Goal: Task Accomplishment & Management: Manage account settings

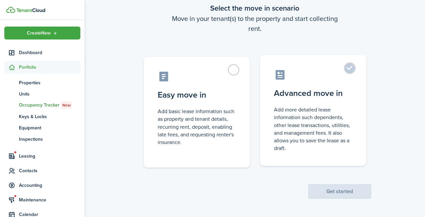
scroll to position [40, 0]
click at [302, 95] on control-radio-card-title "Advanced move in" at bounding box center [313, 93] width 78 height 12
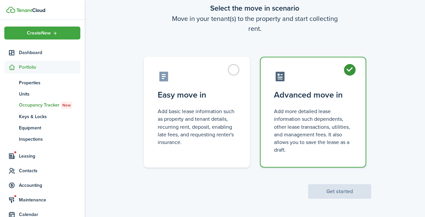
radio input "true"
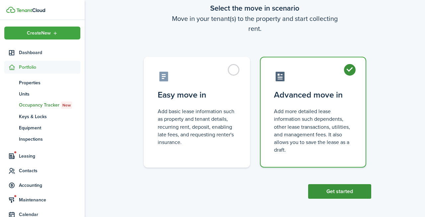
click at [322, 190] on button "Get started" at bounding box center [339, 191] width 63 height 15
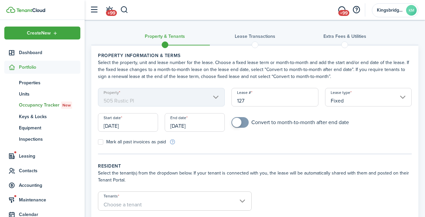
click at [145, 127] on input "[DATE]" at bounding box center [128, 122] width 60 height 19
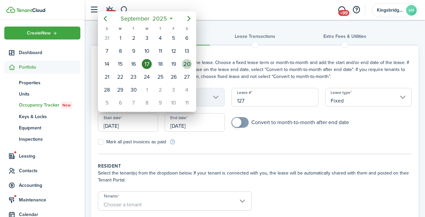
click at [187, 69] on div "20" at bounding box center [187, 64] width 10 height 10
type input "[DATE]"
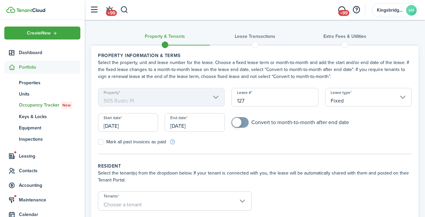
click at [204, 126] on input "[DATE]" at bounding box center [195, 122] width 60 height 19
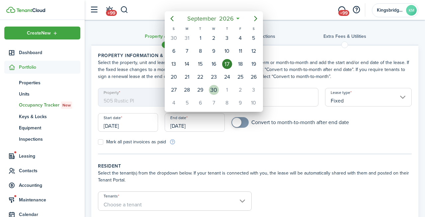
click at [213, 92] on div "30" at bounding box center [214, 90] width 10 height 10
type input "[DATE]"
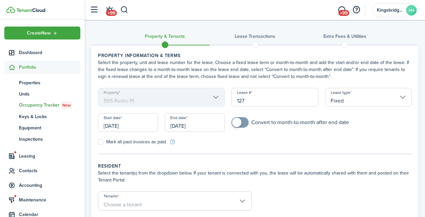
checkbox input "true"
click at [237, 124] on span at bounding box center [236, 122] width 9 height 9
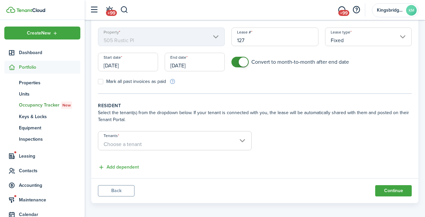
scroll to position [65, 0]
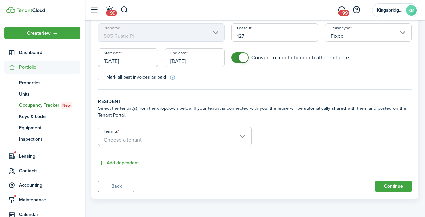
click at [185, 139] on span "Choose a tenant" at bounding box center [174, 139] width 153 height 11
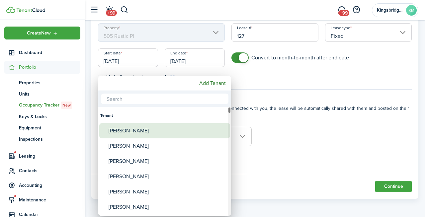
click at [173, 137] on div "[PERSON_NAME]" at bounding box center [168, 130] width 118 height 15
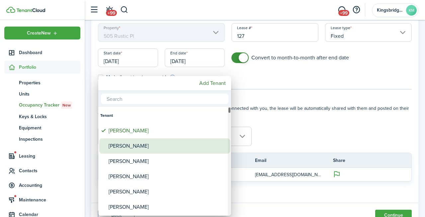
click at [166, 147] on div "[PERSON_NAME]" at bounding box center [168, 145] width 118 height 15
type input "[PERSON_NAME], [PERSON_NAME]"
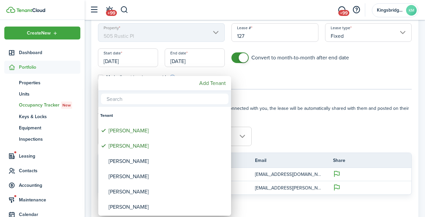
click at [293, 109] on div at bounding box center [212, 108] width 531 height 323
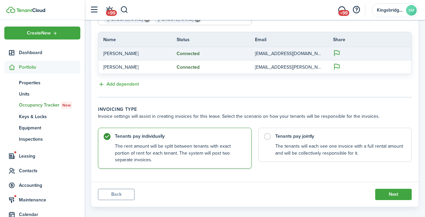
scroll to position [189, 0]
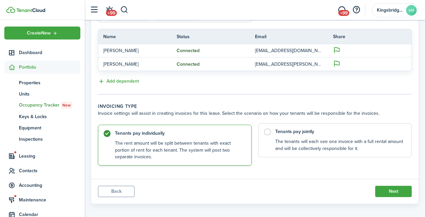
click at [268, 134] on label "Tenants pay jointly The tenants will each see one invoice with a full rental am…" at bounding box center [335, 140] width 154 height 34
radio input "false"
radio input "true"
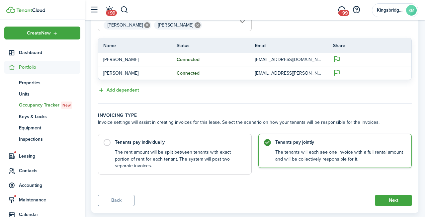
scroll to position [194, 0]
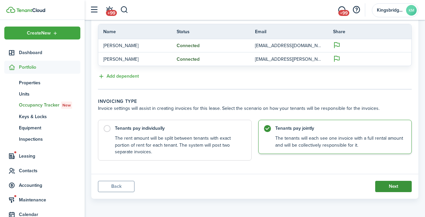
click at [386, 186] on button "Next" at bounding box center [393, 186] width 37 height 11
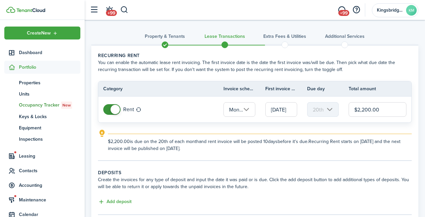
click at [355, 112] on input "$2,200.00" at bounding box center [378, 109] width 58 height 15
type input "$1,985.00"
click at [316, 164] on panel-main-body "Recurring rent You can enable the automatic lease rent invoicing. The first inv…" at bounding box center [254, 155] width 327 height 221
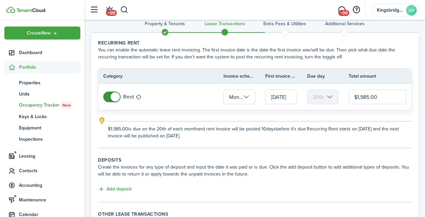
scroll to position [15, 0]
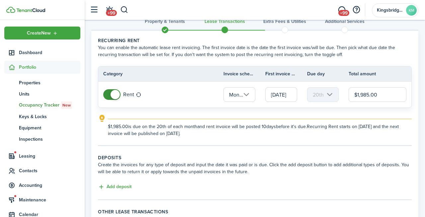
click at [276, 91] on input "[DATE]" at bounding box center [281, 94] width 32 height 15
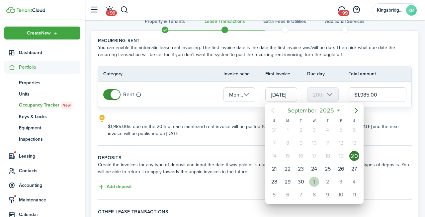
click at [313, 184] on div "1" at bounding box center [314, 182] width 10 height 10
type input "[DATE]"
type input "1st"
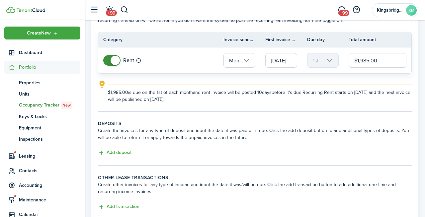
scroll to position [54, 0]
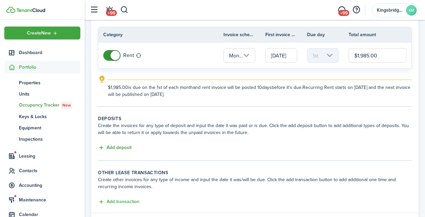
click at [122, 146] on button "Add deposit" at bounding box center [115, 148] width 34 height 8
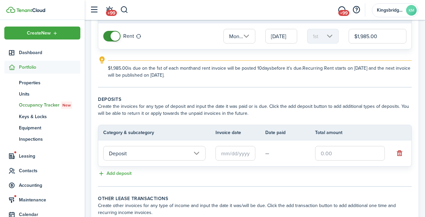
scroll to position [77, 0]
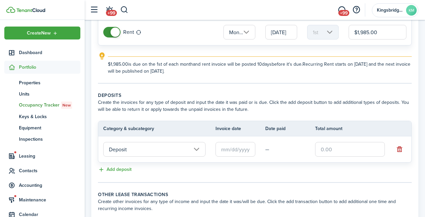
click at [172, 151] on input "Deposit" at bounding box center [154, 149] width 102 height 15
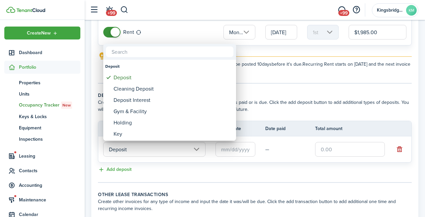
click at [172, 151] on div at bounding box center [212, 108] width 531 height 323
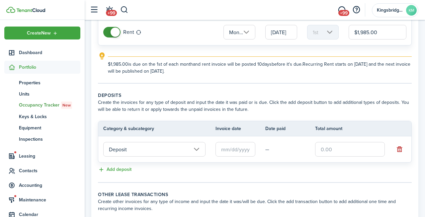
click at [245, 149] on input "text" at bounding box center [235, 149] width 40 height 15
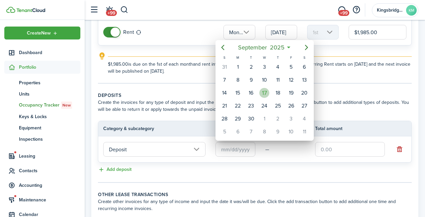
click at [264, 95] on div "17" at bounding box center [264, 93] width 10 height 10
type input "[DATE]"
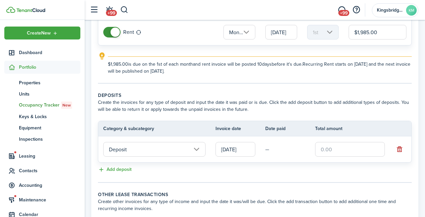
click at [328, 148] on input "text" at bounding box center [350, 149] width 70 height 15
type input "$2,500.00"
click at [298, 168] on div "Add deposit" at bounding box center [255, 170] width 314 height 8
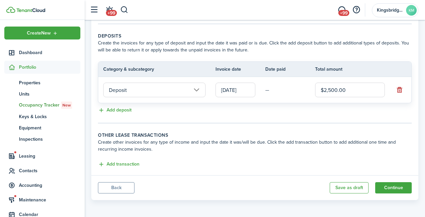
scroll to position [138, 0]
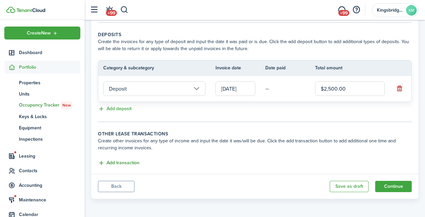
click at [133, 163] on button "Add transaction" at bounding box center [119, 163] width 42 height 8
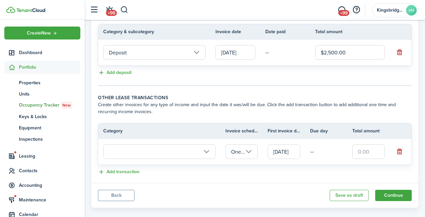
scroll to position [183, 0]
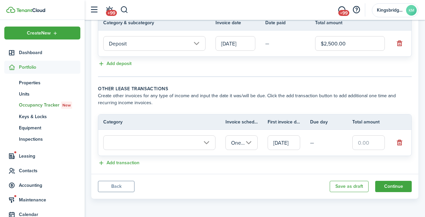
click at [179, 141] on input "text" at bounding box center [159, 142] width 112 height 15
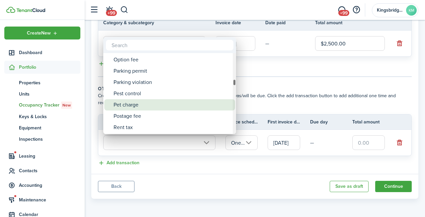
click at [175, 111] on div "Postage fee" at bounding box center [173, 116] width 118 height 11
type input "Tenant charges & fees / Postage fee"
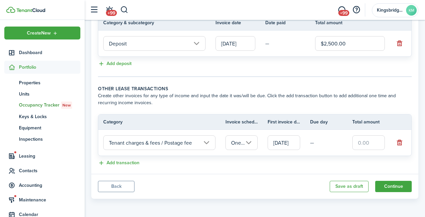
click at [289, 143] on input "[DATE]" at bounding box center [284, 142] width 33 height 15
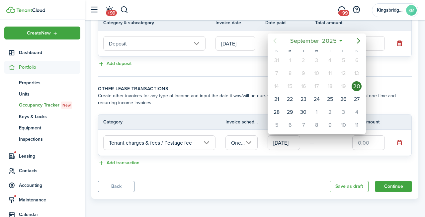
click at [274, 166] on div at bounding box center [212, 108] width 531 height 323
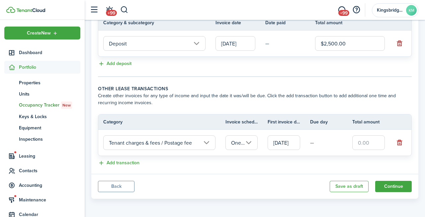
scroll to position [0, 7]
click at [362, 141] on input "text" at bounding box center [368, 142] width 33 height 15
click at [295, 185] on panel-main-footer "Back Save as draft Continue" at bounding box center [254, 186] width 327 height 25
type input "$300.00"
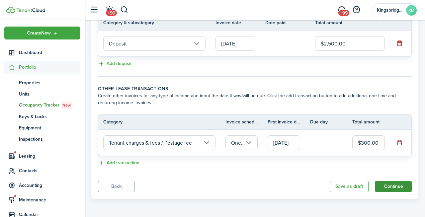
click at [388, 190] on button "Continue" at bounding box center [393, 186] width 37 height 11
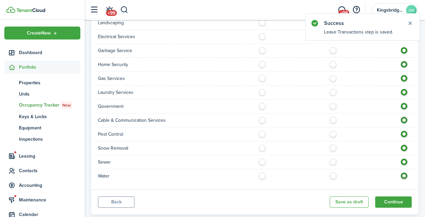
scroll to position [618, 0]
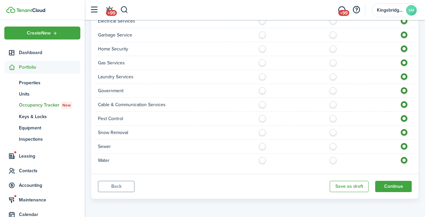
click at [113, 188] on button "Back" at bounding box center [116, 186] width 37 height 11
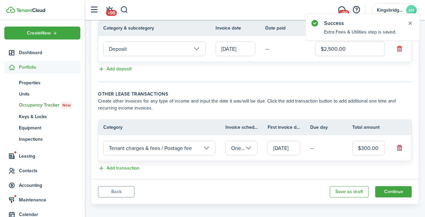
scroll to position [183, 0]
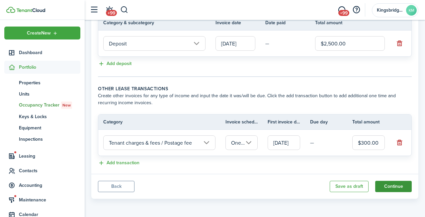
click at [382, 183] on button "Continue" at bounding box center [393, 186] width 37 height 11
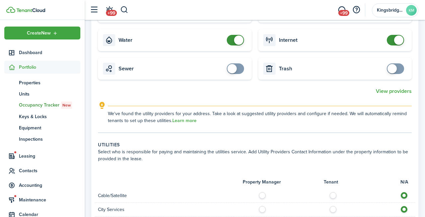
scroll to position [406, 0]
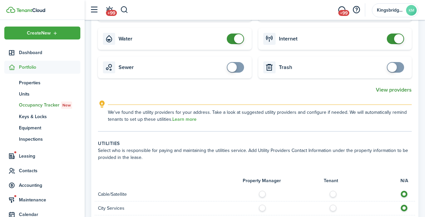
click at [390, 88] on button "View providers" at bounding box center [394, 90] width 36 height 6
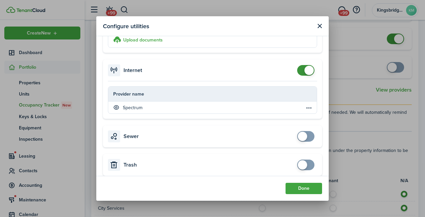
scroll to position [379, 0]
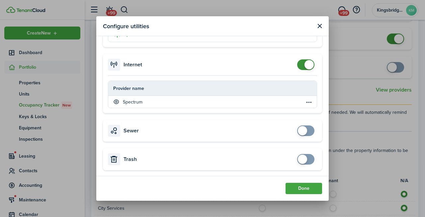
click at [321, 23] on button "Close modal" at bounding box center [319, 26] width 8 height 8
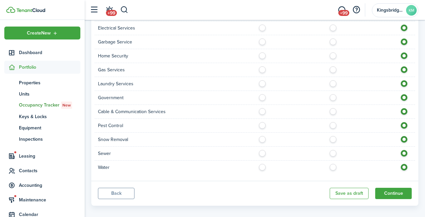
scroll to position [663, 0]
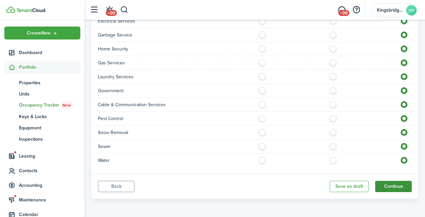
click at [387, 186] on button "Continue" at bounding box center [393, 186] width 37 height 11
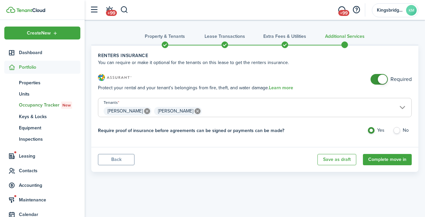
click at [381, 79] on span at bounding box center [382, 79] width 9 height 9
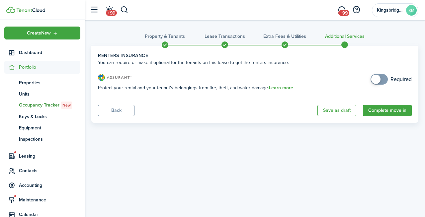
checkbox input "true"
click at [376, 79] on span at bounding box center [375, 79] width 9 height 9
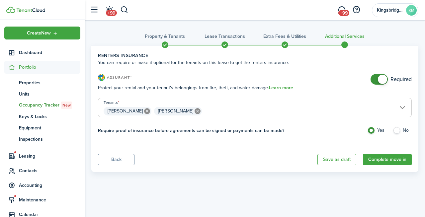
click at [399, 131] on label "No" at bounding box center [402, 132] width 19 height 10
radio input "false"
radio input "true"
checkbox input "false"
click at [379, 80] on span at bounding box center [382, 79] width 9 height 9
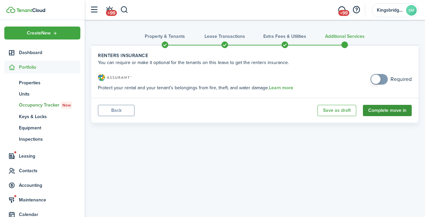
click at [383, 110] on button "Complete move in" at bounding box center [387, 110] width 49 height 11
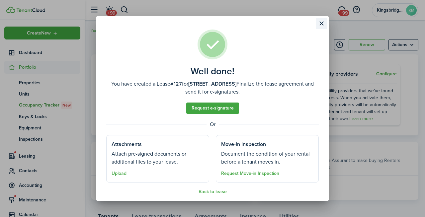
click at [322, 22] on button "Close modal" at bounding box center [321, 23] width 11 height 11
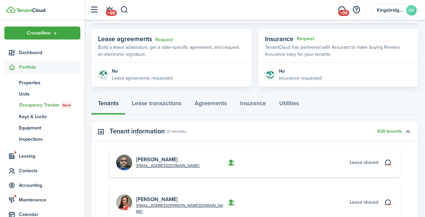
scroll to position [130, 0]
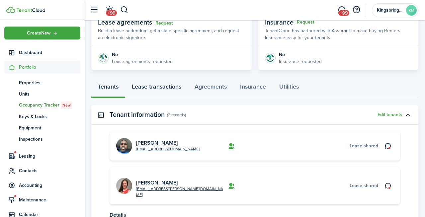
click at [166, 84] on link "Lease transactions" at bounding box center [156, 88] width 63 height 20
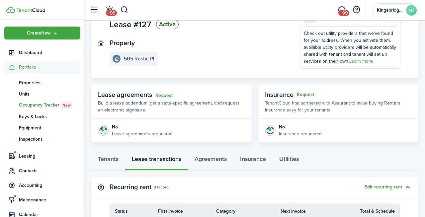
scroll to position [69, 0]
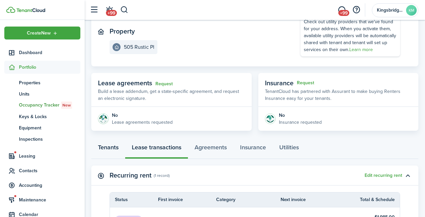
click at [110, 147] on link "Tenants" at bounding box center [108, 149] width 34 height 20
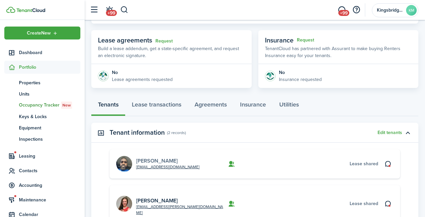
scroll to position [118, 0]
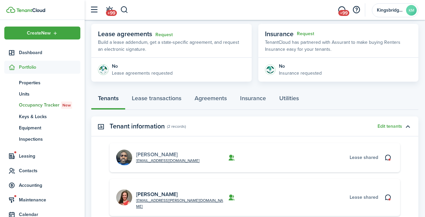
click at [153, 152] on link "[PERSON_NAME]" at bounding box center [157, 155] width 42 height 8
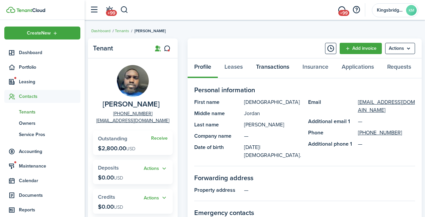
click at [272, 63] on link "Transactions" at bounding box center [272, 68] width 46 height 20
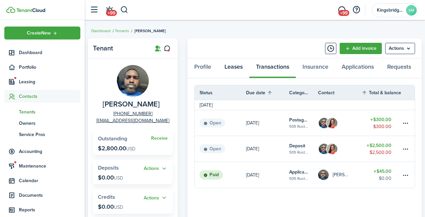
click at [234, 69] on link "Leases" at bounding box center [234, 68] width 32 height 20
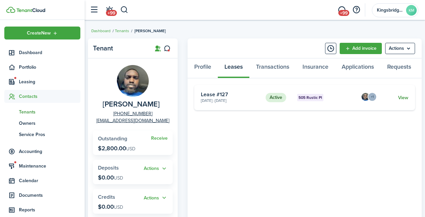
click at [404, 95] on link "View" at bounding box center [403, 97] width 10 height 7
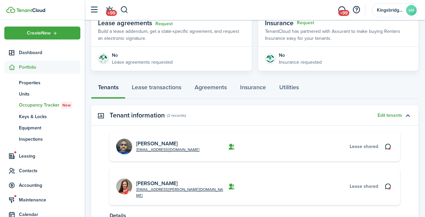
scroll to position [128, 0]
click at [169, 93] on link "Lease transactions" at bounding box center [156, 90] width 63 height 20
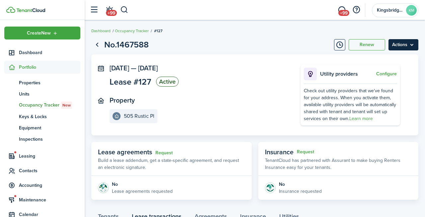
click at [400, 44] on menu-btn "Actions" at bounding box center [403, 44] width 30 height 11
click at [238, 95] on panel-main-inner "[DATE] — [DATE] Lease #127 Active Property [STREET_ADDRESS]" at bounding box center [195, 93] width 171 height 59
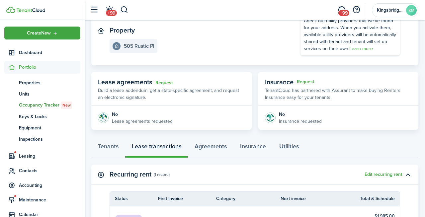
scroll to position [96, 0]
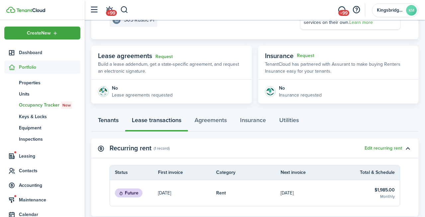
click at [115, 121] on link "Tenants" at bounding box center [108, 122] width 34 height 20
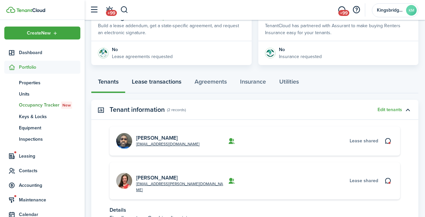
scroll to position [140, 0]
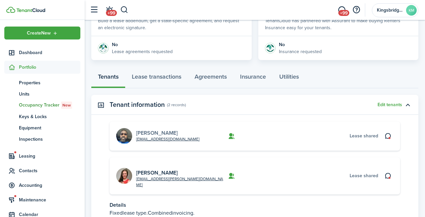
click at [150, 132] on link "[PERSON_NAME]" at bounding box center [157, 133] width 42 height 8
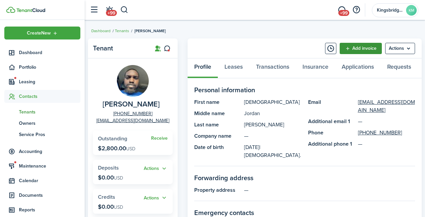
click at [359, 49] on link "Add invoice" at bounding box center [361, 48] width 42 height 11
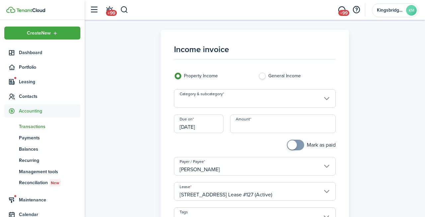
click at [227, 95] on input "Category & subcategory" at bounding box center [254, 98] width 161 height 19
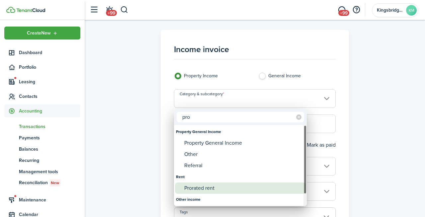
type input "pro"
click at [210, 185] on div "Prorated rent" at bounding box center [243, 188] width 118 height 11
type input "Rent / Prorated rent"
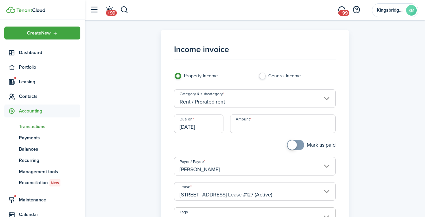
click at [253, 123] on input "Amount" at bounding box center [283, 124] width 106 height 19
type input "$716.83"
click at [244, 147] on div at bounding box center [213, 148] width 84 height 17
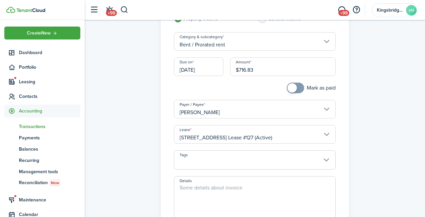
scroll to position [64, 0]
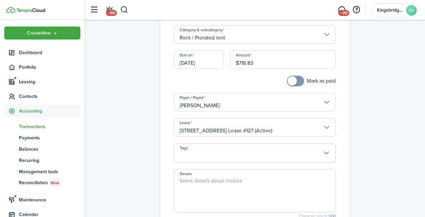
click at [257, 157] on span at bounding box center [254, 156] width 161 height 11
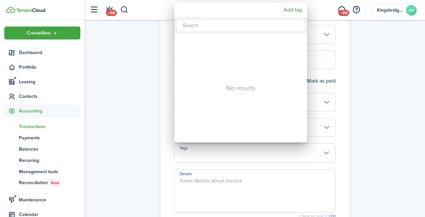
click at [340, 152] on div at bounding box center [212, 108] width 531 height 323
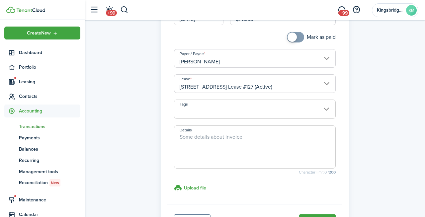
scroll to position [115, 0]
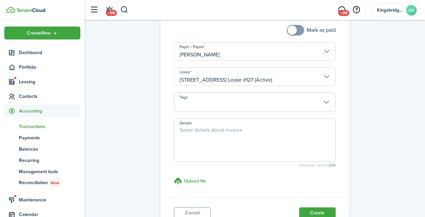
click at [243, 142] on textarea "Details" at bounding box center [254, 142] width 161 height 32
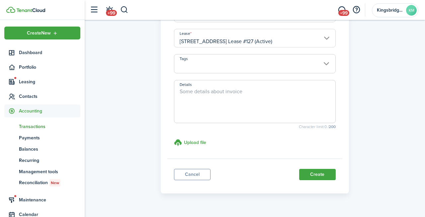
scroll to position [160, 0]
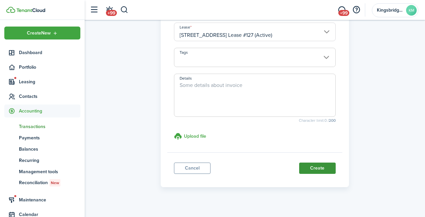
click at [310, 171] on button "Create" at bounding box center [317, 168] width 37 height 11
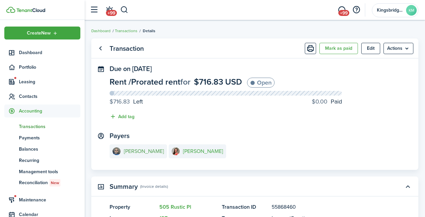
click at [143, 150] on e-details-info-title "[PERSON_NAME]" at bounding box center [144, 151] width 40 height 6
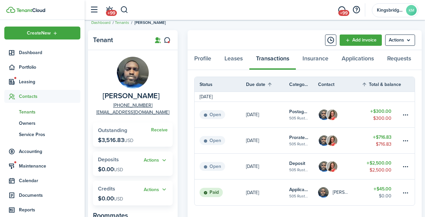
scroll to position [6, 0]
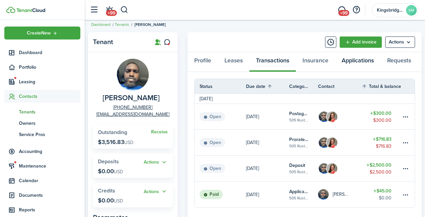
click at [364, 63] on link "Applications" at bounding box center [357, 62] width 45 height 20
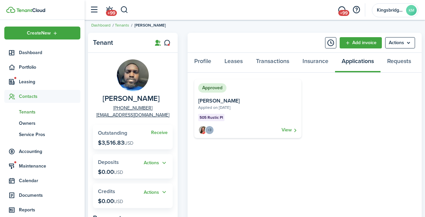
scroll to position [8, 0]
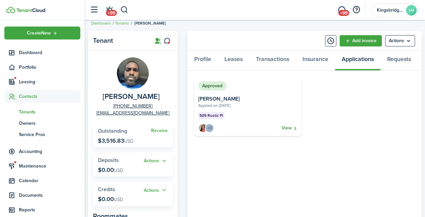
click at [287, 126] on link "View" at bounding box center [290, 128] width 16 height 9
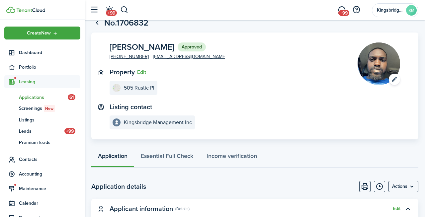
scroll to position [9, 0]
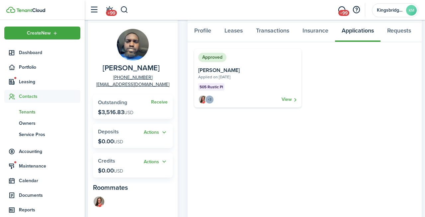
scroll to position [32, 0]
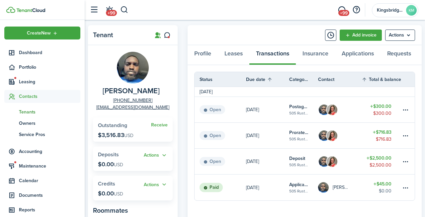
scroll to position [16, 0]
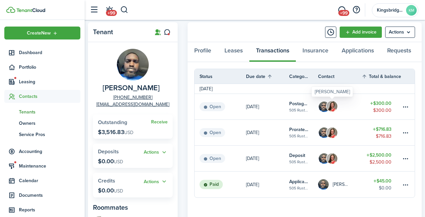
click at [335, 108] on img at bounding box center [332, 106] width 11 height 11
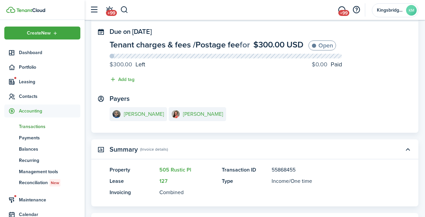
scroll to position [40, 0]
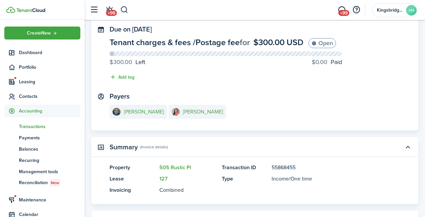
click at [183, 111] on e-details-info-title "[PERSON_NAME]" at bounding box center [203, 112] width 40 height 6
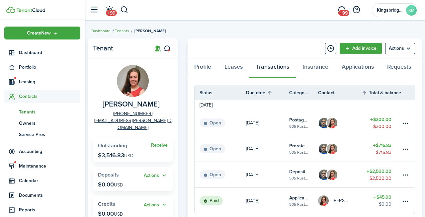
click at [237, 35] on breadcrumb "Dashboard Tenants [PERSON_NAME]" at bounding box center [254, 27] width 327 height 15
click at [29, 65] on span "Portfolio" at bounding box center [49, 67] width 61 height 7
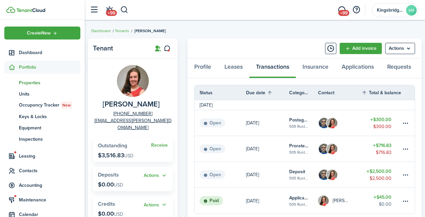
click at [34, 81] on span "Properties" at bounding box center [49, 82] width 61 height 7
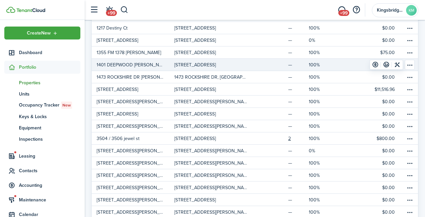
scroll to position [168, 0]
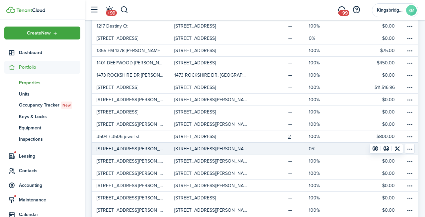
click at [195, 149] on p "[STREET_ADDRESS][PERSON_NAME]" at bounding box center [210, 148] width 73 height 7
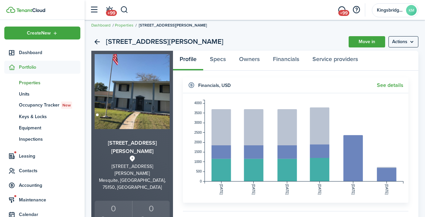
scroll to position [8, 0]
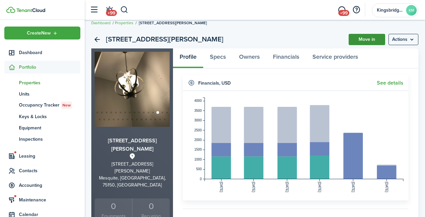
click at [362, 37] on link "Move in" at bounding box center [367, 39] width 37 height 11
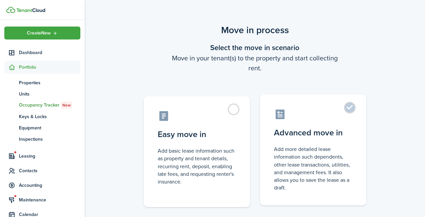
click at [305, 114] on control-radio-card-icon at bounding box center [313, 115] width 78 height 12
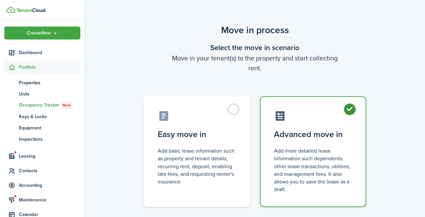
radio input "true"
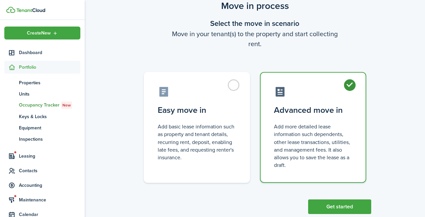
scroll to position [40, 0]
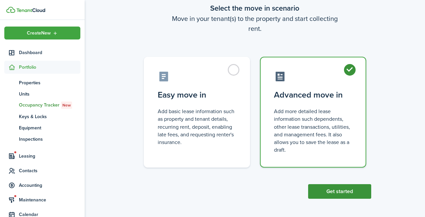
click at [317, 189] on button "Get started" at bounding box center [339, 191] width 63 height 15
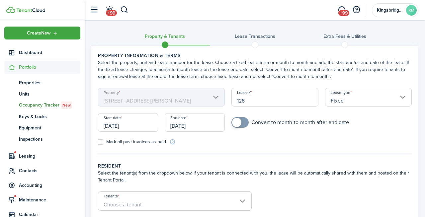
click at [137, 123] on input "[DATE]" at bounding box center [128, 122] width 60 height 19
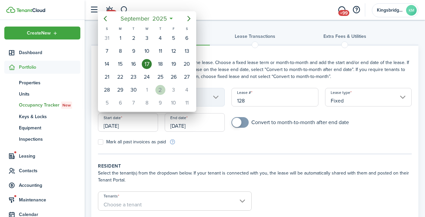
click at [157, 90] on div "2" at bounding box center [160, 90] width 10 height 10
type input "[DATE]"
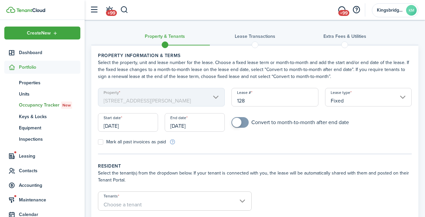
click at [198, 126] on input "[DATE]" at bounding box center [195, 122] width 60 height 19
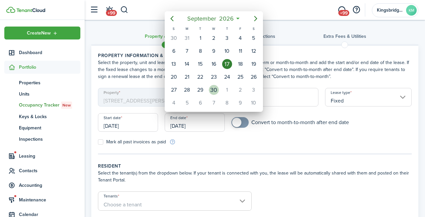
click at [213, 91] on div "30" at bounding box center [214, 90] width 10 height 10
type input "[DATE]"
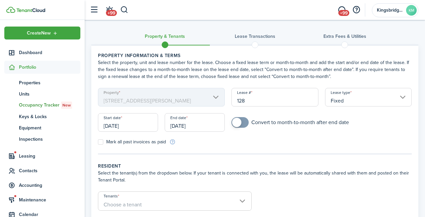
checkbox input "true"
click at [240, 120] on span at bounding box center [236, 122] width 9 height 9
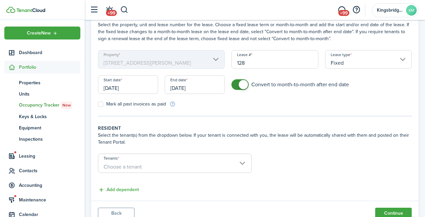
scroll to position [65, 0]
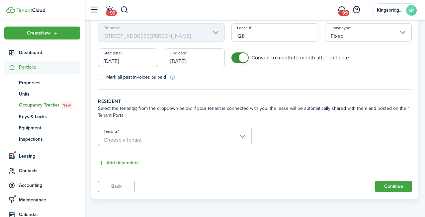
click at [178, 135] on span "Choose a tenant" at bounding box center [174, 139] width 153 height 11
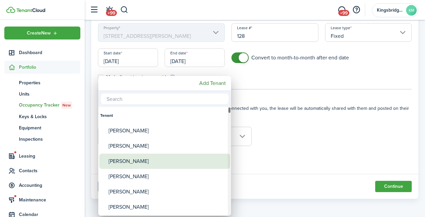
click at [167, 157] on div "[PERSON_NAME]" at bounding box center [168, 161] width 118 height 15
type input "[PERSON_NAME]"
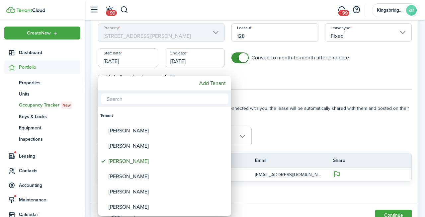
click at [288, 132] on div at bounding box center [212, 108] width 531 height 323
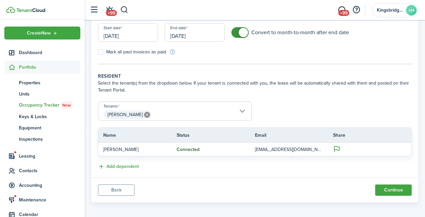
scroll to position [94, 0]
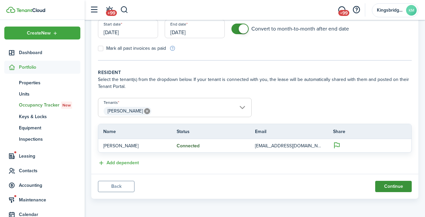
click at [388, 189] on button "Continue" at bounding box center [393, 186] width 37 height 11
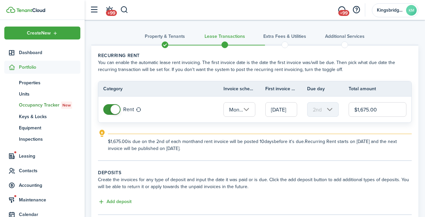
click at [358, 110] on input "$1,675.00" at bounding box center [378, 109] width 58 height 15
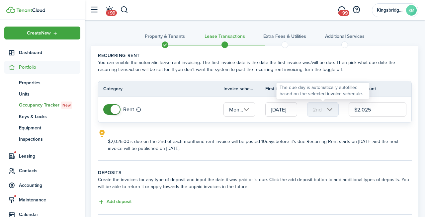
type input "$2,025.00"
click at [324, 111] on mbsc-scroller "2nd" at bounding box center [323, 109] width 32 height 15
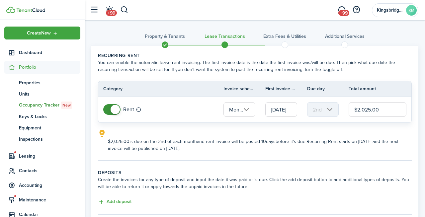
click at [303, 128] on lease-classic-rent "Recurring rent You can enable the automatic lease rent invoicing. The first inv…" at bounding box center [255, 102] width 314 height 100
click at [282, 115] on input "[DATE]" at bounding box center [281, 109] width 32 height 15
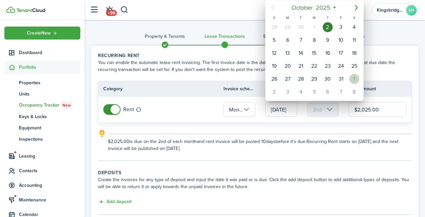
click at [354, 78] on div "1" at bounding box center [354, 79] width 10 height 10
type input "[DATE]"
type input "1st"
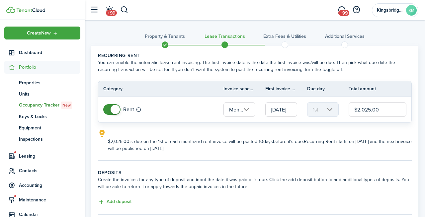
scroll to position [0, 4]
click at [264, 122] on tr "Rent Monthly [DATE] 1st $2,025.00" at bounding box center [254, 110] width 313 height 26
click at [278, 109] on input "[DATE]" at bounding box center [281, 109] width 32 height 15
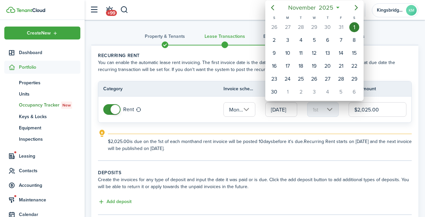
click at [270, 132] on div at bounding box center [212, 108] width 531 height 323
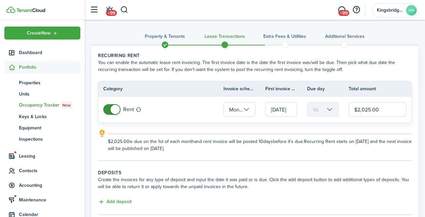
scroll to position [0, 4]
click at [244, 110] on input "Monthly" at bounding box center [239, 109] width 32 height 15
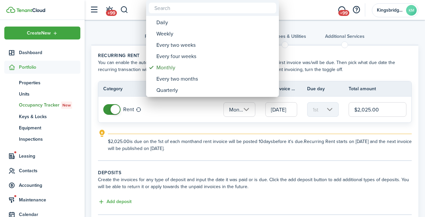
scroll to position [0, 0]
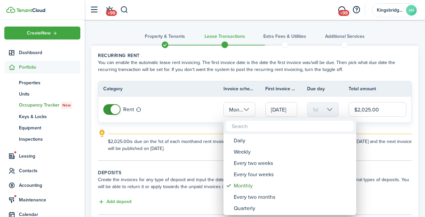
click at [207, 120] on div at bounding box center [212, 108] width 531 height 323
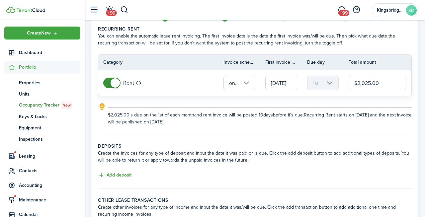
scroll to position [50, 0]
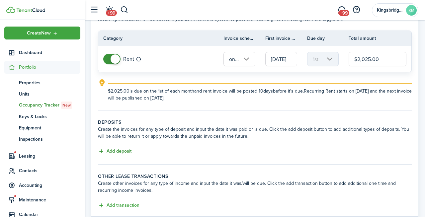
click at [123, 153] on button "Add deposit" at bounding box center [115, 152] width 34 height 8
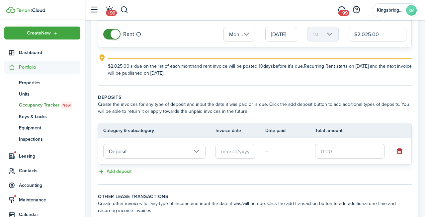
scroll to position [82, 0]
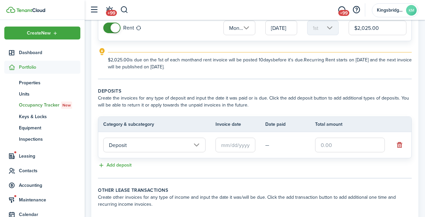
click at [238, 146] on input "text" at bounding box center [235, 145] width 40 height 15
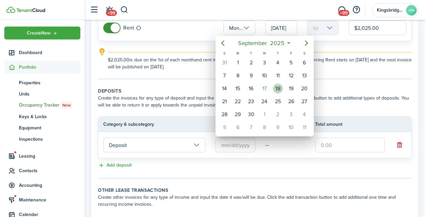
click at [282, 92] on div "18" at bounding box center [277, 88] width 13 height 13
type input "[DATE]"
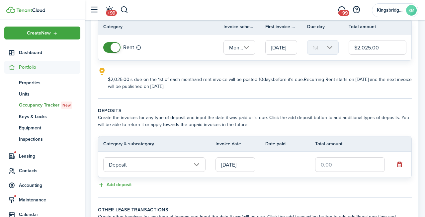
scroll to position [60, 0]
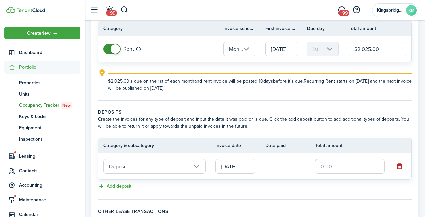
click at [335, 170] on input "text" at bounding box center [350, 166] width 70 height 15
click at [289, 189] on div "Add deposit" at bounding box center [255, 187] width 314 height 8
type input "$1,995.00"
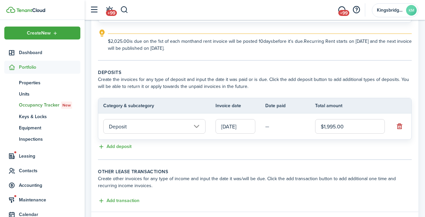
scroll to position [106, 0]
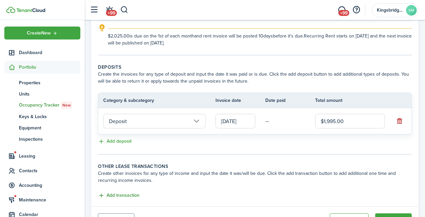
click at [129, 197] on button "Add transaction" at bounding box center [119, 196] width 42 height 8
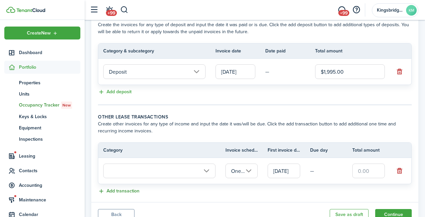
scroll to position [183, 0]
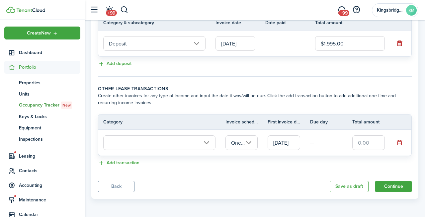
click at [177, 144] on input "text" at bounding box center [159, 142] width 112 height 15
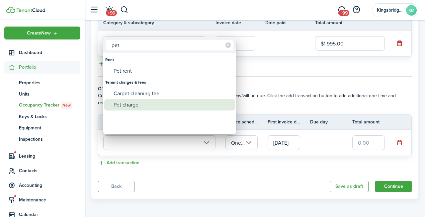
type input "pet"
click at [163, 103] on div "Pet charge" at bounding box center [173, 104] width 118 height 11
type input "Tenant charges & fees / Pet charge"
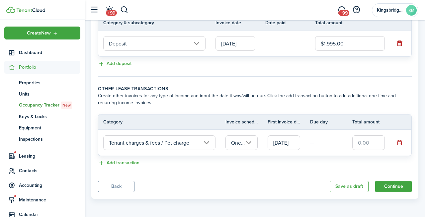
click at [282, 145] on input "[DATE]" at bounding box center [284, 142] width 33 height 15
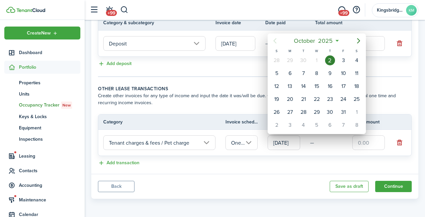
click at [282, 144] on div at bounding box center [212, 108] width 531 height 323
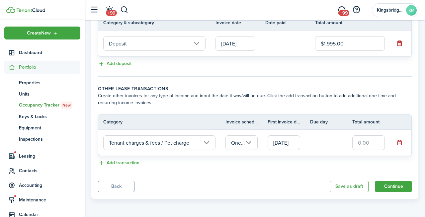
scroll to position [0, 6]
click at [366, 143] on input "text" at bounding box center [368, 142] width 33 height 15
type input "$300.00"
click at [297, 174] on panel-main-footer "Back Save as draft Continue" at bounding box center [254, 186] width 327 height 25
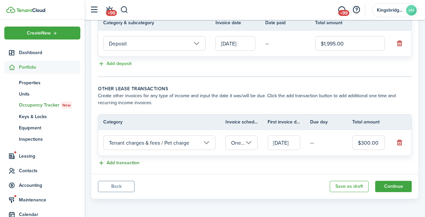
click at [129, 163] on button "Add transaction" at bounding box center [119, 163] width 42 height 8
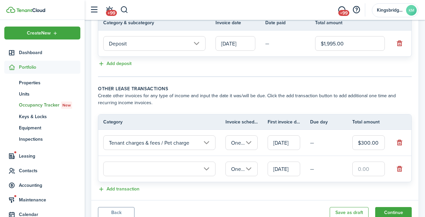
click at [160, 170] on input "text" at bounding box center [159, 169] width 112 height 15
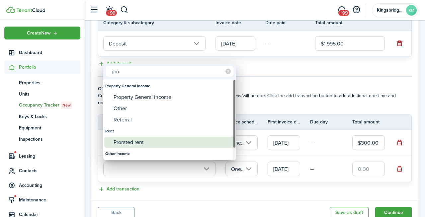
type input "pro"
click at [148, 144] on div "Prorated rent" at bounding box center [173, 142] width 118 height 11
type input "Rent / Prorated rent"
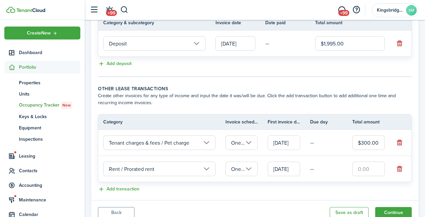
click at [359, 171] on input "text" at bounding box center [368, 169] width 33 height 15
type input "$1,959.68"
click at [302, 196] on panel-main-body "Recurring rent You can enable the automatic lease rent invoicing. The first inv…" at bounding box center [254, 31] width 327 height 338
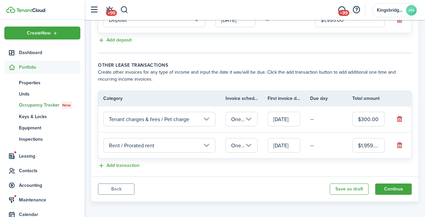
scroll to position [210, 0]
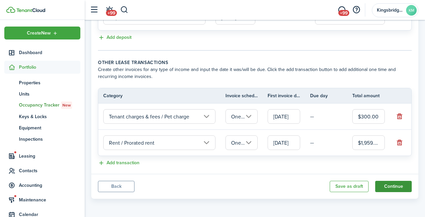
click at [399, 188] on button "Continue" at bounding box center [393, 186] width 37 height 11
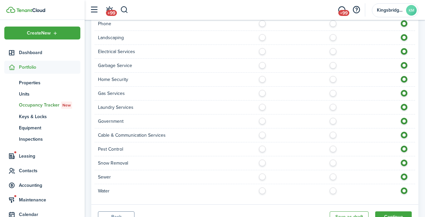
scroll to position [663, 0]
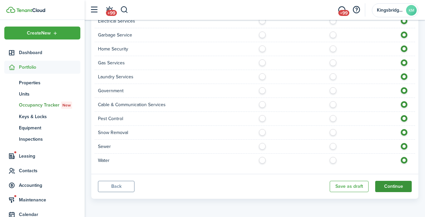
click at [384, 184] on button "Continue" at bounding box center [393, 186] width 37 height 11
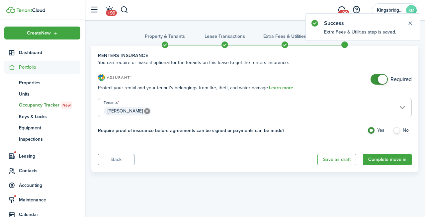
click at [399, 129] on label "No" at bounding box center [402, 132] width 19 height 10
radio input "false"
radio input "true"
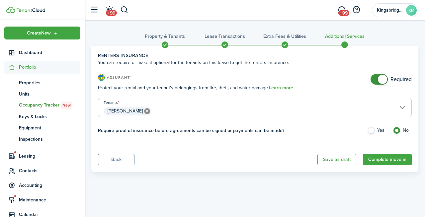
checkbox input "false"
click at [380, 79] on span at bounding box center [382, 79] width 9 height 9
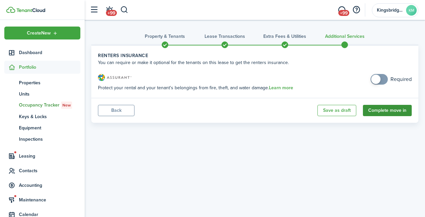
click at [383, 113] on button "Complete move in" at bounding box center [387, 110] width 49 height 11
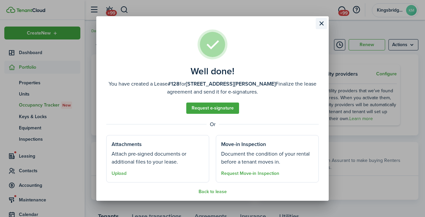
click at [323, 23] on button "Close modal" at bounding box center [321, 23] width 11 height 11
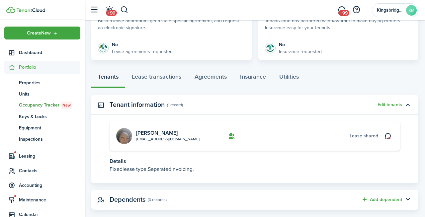
scroll to position [150, 0]
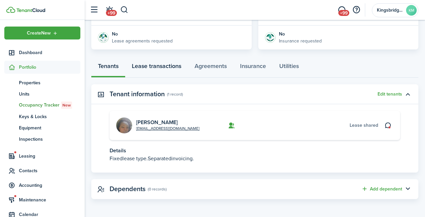
click at [172, 64] on link "Lease transactions" at bounding box center [156, 68] width 63 height 20
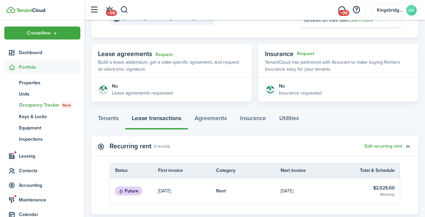
scroll to position [96, 0]
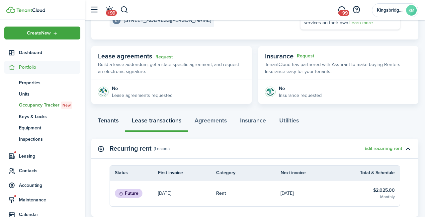
click at [107, 121] on link "Tenants" at bounding box center [108, 122] width 34 height 20
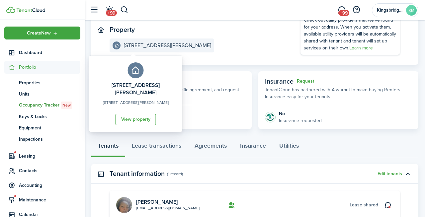
scroll to position [96, 0]
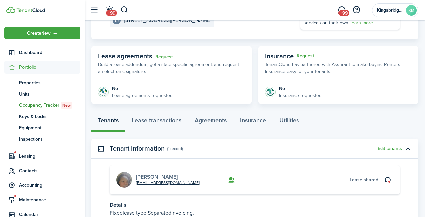
click at [152, 175] on link "[PERSON_NAME]" at bounding box center [157, 177] width 42 height 8
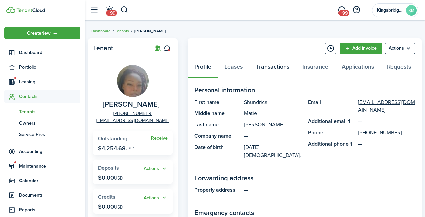
click at [269, 70] on link "Transactions" at bounding box center [272, 68] width 46 height 20
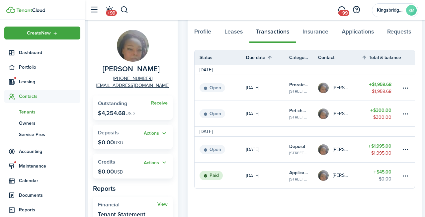
scroll to position [31, 0]
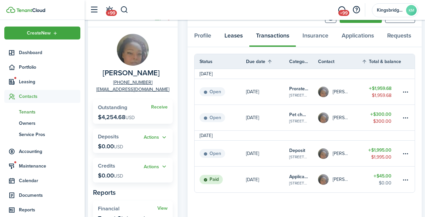
click at [231, 36] on link "Leases" at bounding box center [234, 37] width 32 height 20
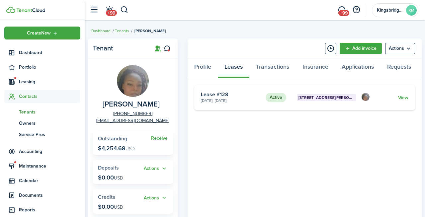
click at [216, 96] on card-title "Lease #128" at bounding box center [231, 95] width 60 height 6
click at [214, 94] on card-title "Lease #128" at bounding box center [231, 95] width 60 height 6
click at [401, 94] on link "View" at bounding box center [403, 97] width 10 height 7
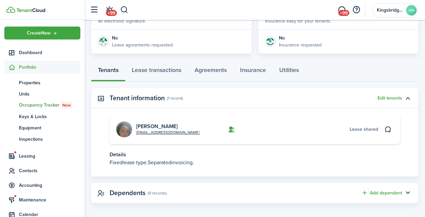
scroll to position [143, 0]
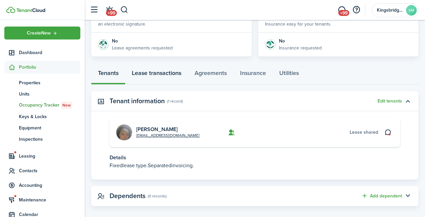
click at [166, 74] on link "Lease transactions" at bounding box center [156, 75] width 63 height 20
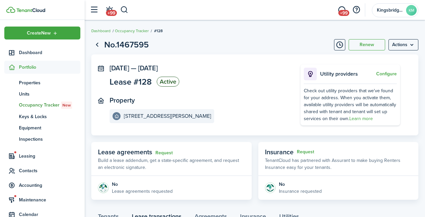
click at [32, 64] on span "Portfolio" at bounding box center [49, 67] width 61 height 7
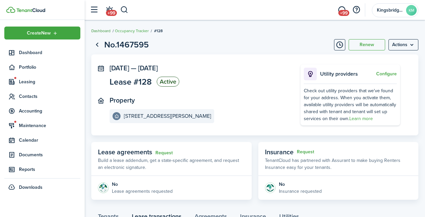
click at [103, 32] on link "Dashboard" at bounding box center [100, 31] width 19 height 6
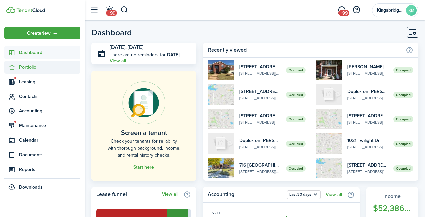
click at [34, 65] on span "Portfolio" at bounding box center [49, 67] width 61 height 7
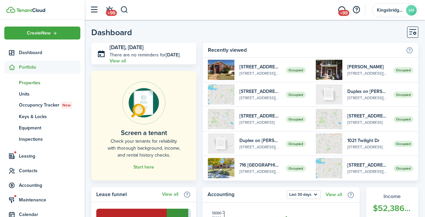
click at [30, 78] on link "pt Properties" at bounding box center [42, 82] width 76 height 11
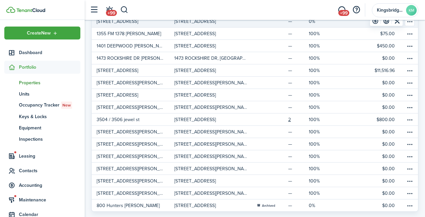
scroll to position [198, 0]
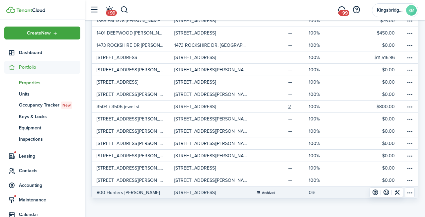
click at [411, 191] on table-menu-btn-icon "Open menu" at bounding box center [410, 193] width 10 height 10
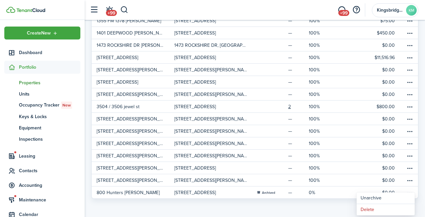
click at [293, 208] on dashboard-content "Dashboard Properties Properties 25 Total Import Add property Status Occupancy P…" at bounding box center [255, 9] width 340 height 415
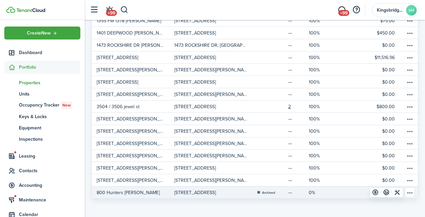
click at [412, 193] on table-menu-btn-icon "Open menu" at bounding box center [410, 193] width 10 height 10
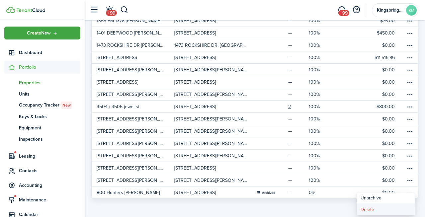
click at [373, 212] on button "Delete" at bounding box center [386, 209] width 58 height 11
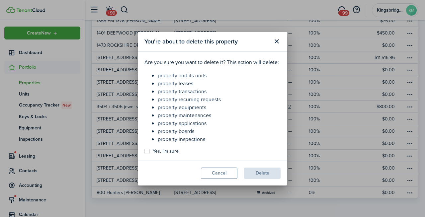
click at [154, 150] on label "Yes, I'm sure" at bounding box center [161, 151] width 34 height 5
click at [144, 151] on input "Yes, I'm sure" at bounding box center [144, 151] width 0 height 0
checkbox input "true"
click at [261, 173] on button "Delete" at bounding box center [262, 173] width 37 height 11
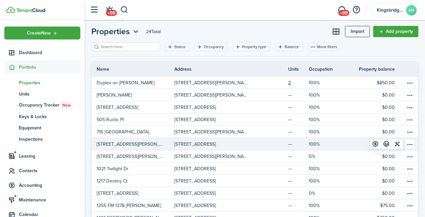
scroll to position [0, 0]
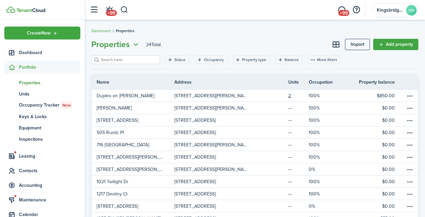
click at [133, 43] on icon "Open menu" at bounding box center [135, 45] width 9 height 8
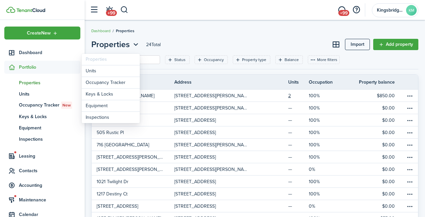
click at [189, 38] on div "Properties 24 Total Import Add property Status Occupancy Property type Balance …" at bounding box center [255, 211] width 340 height 353
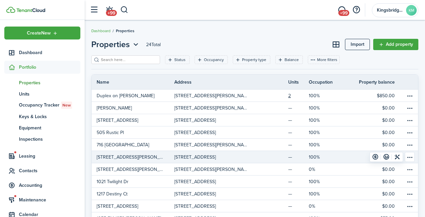
scroll to position [5, 0]
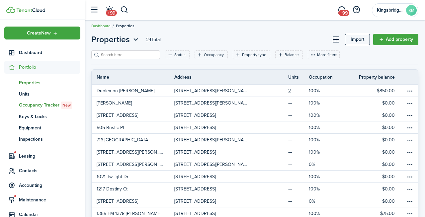
click at [37, 106] on span "Occupancy Tracker New" at bounding box center [49, 105] width 61 height 7
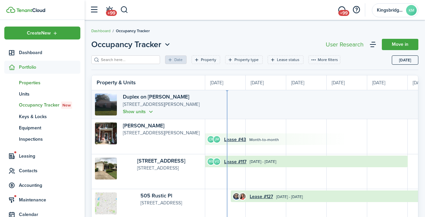
click at [31, 81] on span "Properties" at bounding box center [49, 82] width 61 height 7
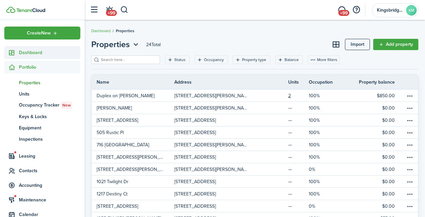
click at [35, 52] on span "Dashboard" at bounding box center [49, 52] width 61 height 7
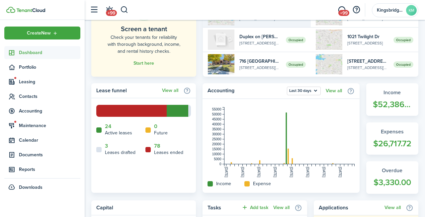
scroll to position [106, 0]
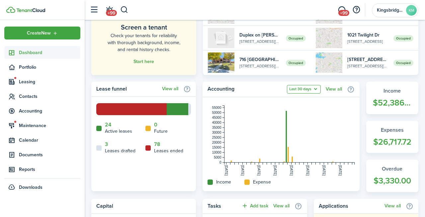
click at [307, 88] on button "Last 30 days" at bounding box center [304, 89] width 34 height 9
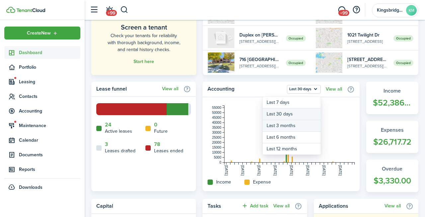
click at [292, 121] on button "Last 3 months" at bounding box center [292, 126] width 58 height 12
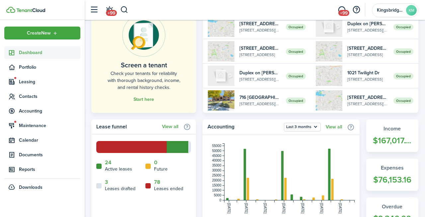
scroll to position [0, 0]
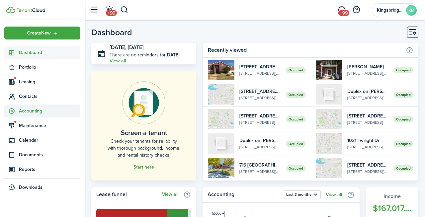
click at [36, 111] on span "Accounting" at bounding box center [49, 111] width 61 height 7
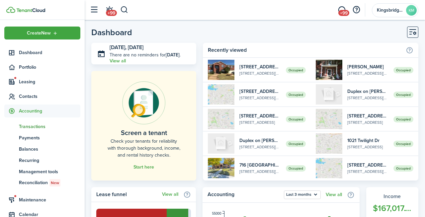
click at [33, 127] on span "Transactions" at bounding box center [49, 126] width 61 height 7
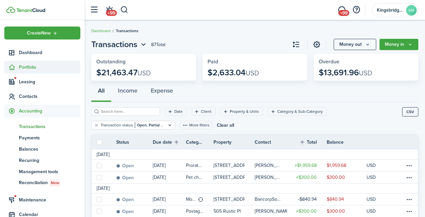
click at [36, 64] on span "Portfolio" at bounding box center [49, 67] width 61 height 7
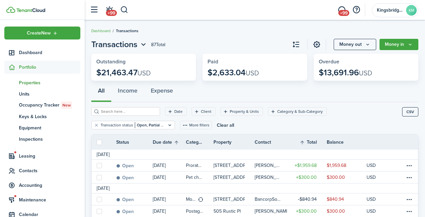
click at [36, 84] on span "Properties" at bounding box center [49, 82] width 61 height 7
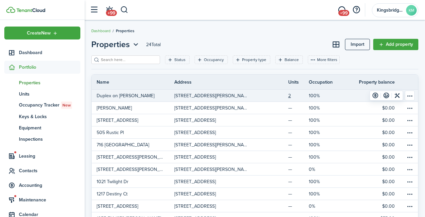
click at [235, 93] on p "[STREET_ADDRESS][PERSON_NAME]" at bounding box center [210, 95] width 73 height 7
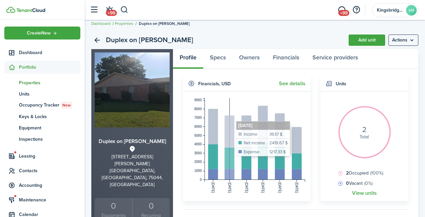
scroll to position [10, 0]
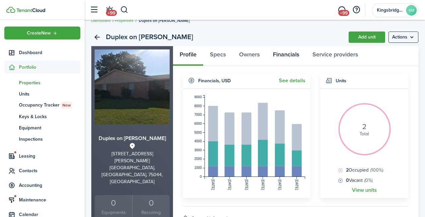
click at [288, 60] on link "Financials" at bounding box center [286, 56] width 40 height 20
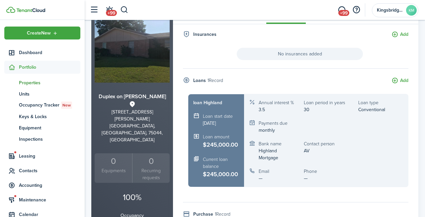
scroll to position [94, 0]
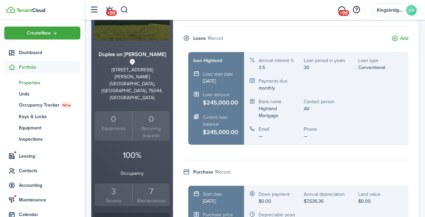
click at [119, 185] on div "3" at bounding box center [113, 191] width 34 height 13
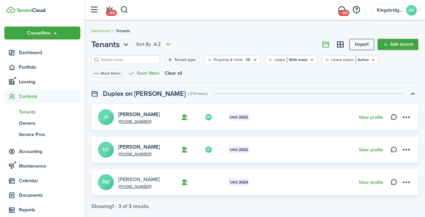
scroll to position [10, 0]
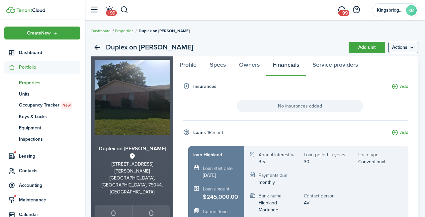
click at [35, 80] on span "Properties" at bounding box center [49, 82] width 61 height 7
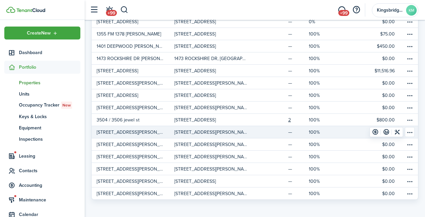
scroll to position [186, 0]
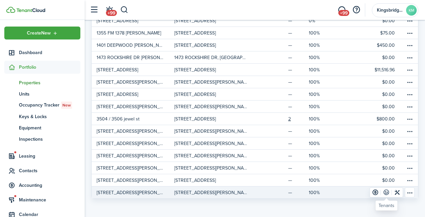
click at [388, 191] on link at bounding box center [386, 192] width 11 height 9
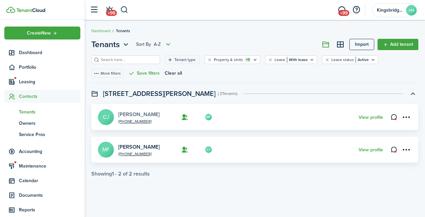
click at [129, 113] on link "[PERSON_NAME]" at bounding box center [139, 115] width 42 height 8
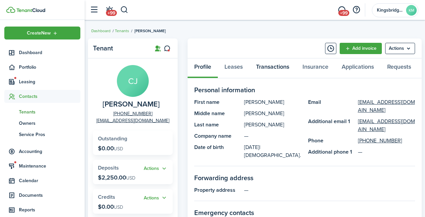
click at [272, 65] on link "Transactions" at bounding box center [272, 68] width 46 height 20
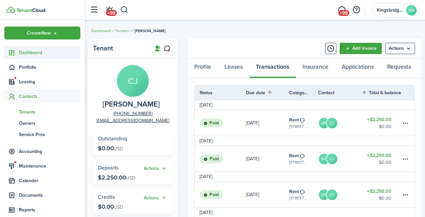
click at [48, 50] on span "Dashboard" at bounding box center [49, 52] width 61 height 7
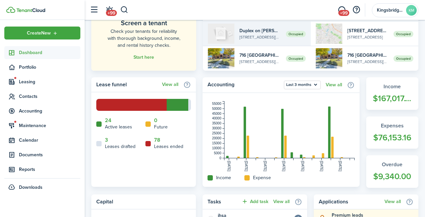
scroll to position [123, 0]
